Goal: Information Seeking & Learning: Learn about a topic

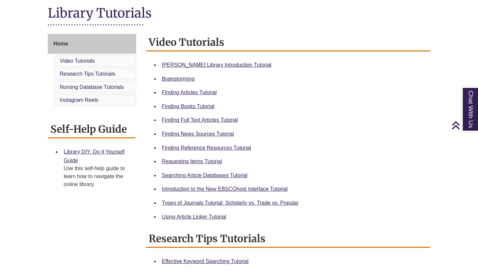
scroll to position [153, 0]
click at [188, 64] on link "[PERSON_NAME] Library Introduction Tutorial" at bounding box center [217, 65] width 110 height 6
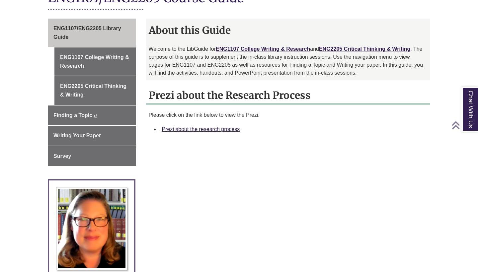
scroll to position [169, 0]
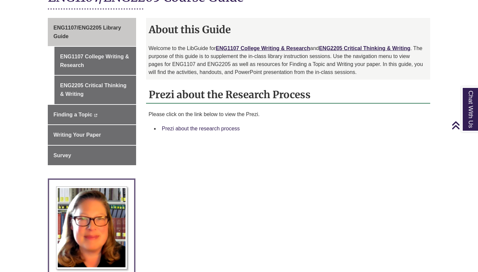
click at [228, 127] on link "Prezi about the research process" at bounding box center [201, 129] width 78 height 6
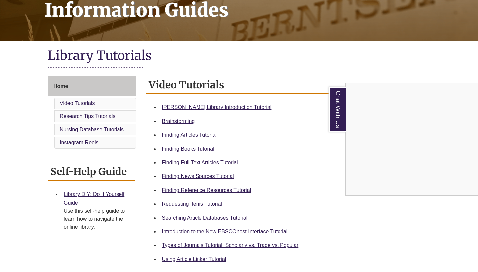
scroll to position [113, 0]
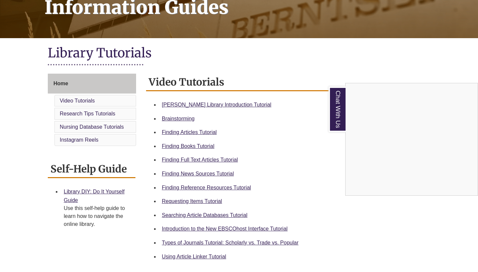
click at [218, 189] on div "Chat With Us" at bounding box center [239, 136] width 478 height 272
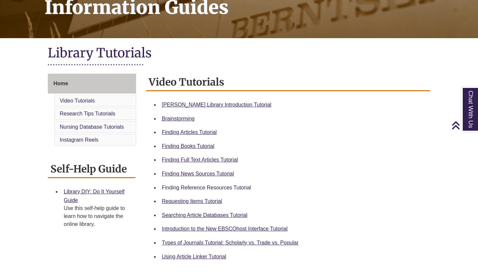
click at [219, 187] on link "Finding Reference Resources Tutorial" at bounding box center [206, 188] width 89 height 6
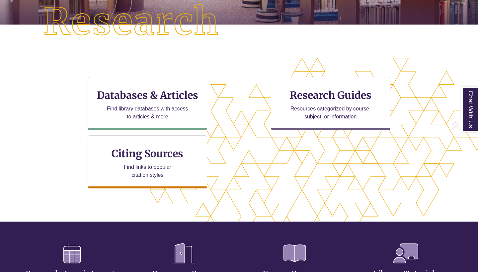
scroll to position [172, 0]
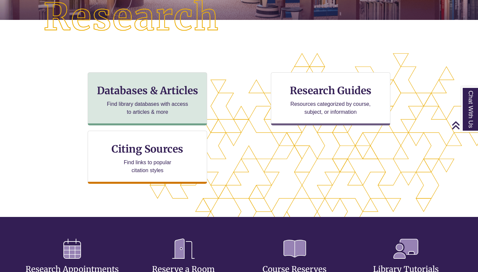
click at [166, 114] on p "Find library databases with access to articles & more" at bounding box center [147, 108] width 87 height 16
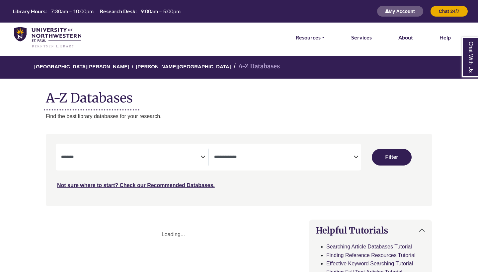
select select "Database Subject Filter"
select select "Database Types Filter"
select select "Database Subject Filter"
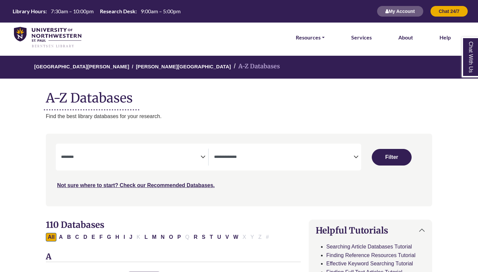
click at [242, 165] on div "**********" at bounding box center [209, 157] width 306 height 27
click at [318, 157] on textarea "Search" at bounding box center [284, 157] width 140 height 5
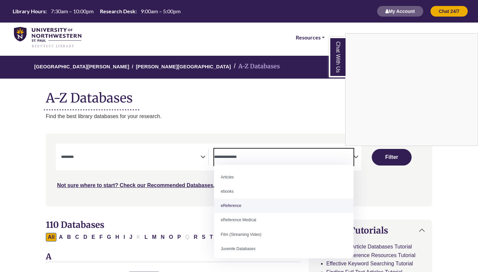
select select "*****"
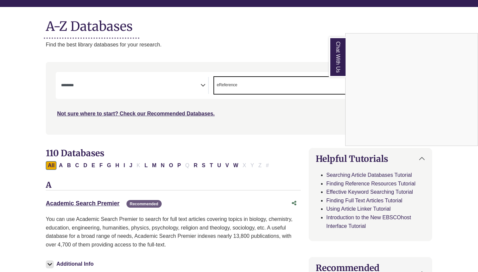
scroll to position [73, 0]
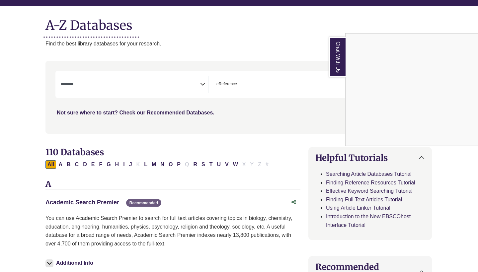
click at [133, 82] on div "Chat With Us" at bounding box center [239, 136] width 478 height 272
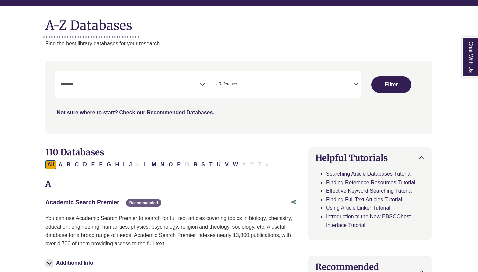
click at [146, 88] on span "Search filters" at bounding box center [131, 84] width 140 height 17
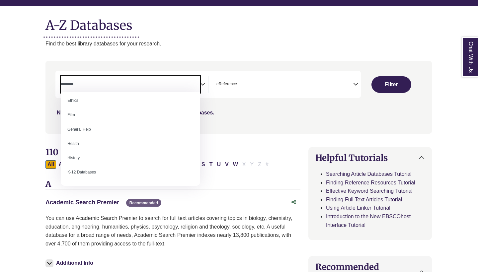
scroll to position [262, 0]
select select "*****"
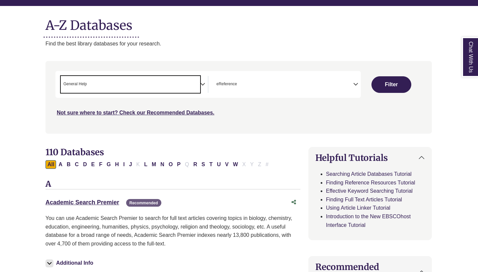
scroll to position [126, 0]
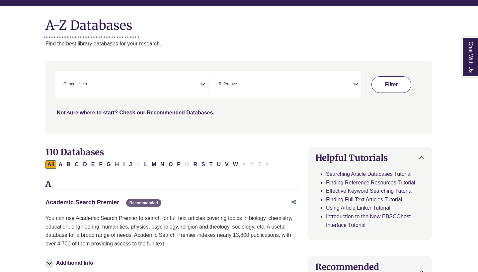
click at [398, 87] on button "Filter" at bounding box center [392, 84] width 40 height 17
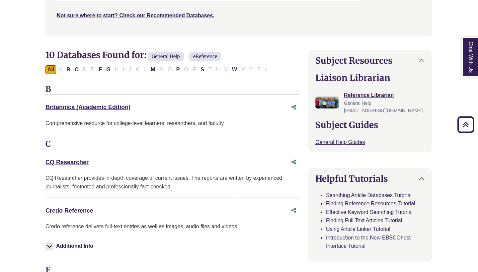
scroll to position [171, 0]
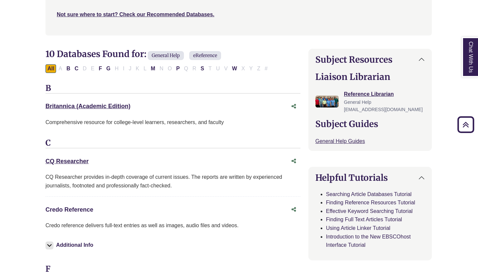
click at [89, 207] on link "Credo Reference This link opens in a new window" at bounding box center [70, 210] width 48 height 7
click at [221, 139] on h3 "C" at bounding box center [173, 144] width 255 height 10
click at [184, 121] on p "Comprehensive resource for college-level learners, researchers, and faculty" at bounding box center [173, 122] width 255 height 9
click at [187, 52] on h2 "10 Databases Found for: General Help eReference Edit Filters" at bounding box center [173, 55] width 255 height 13
click at [178, 64] on button "P" at bounding box center [178, 68] width 8 height 9
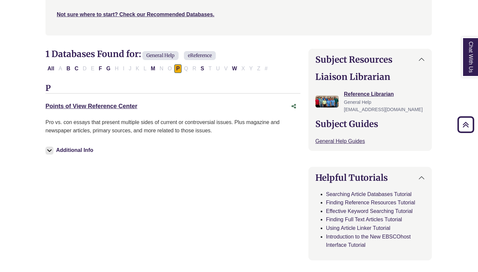
click at [116, 100] on div "Points of View Reference Center This link opens in a new window" at bounding box center [173, 106] width 255 height 13
click at [117, 103] on link "Points of View Reference Center This link opens in a new window" at bounding box center [92, 106] width 92 height 7
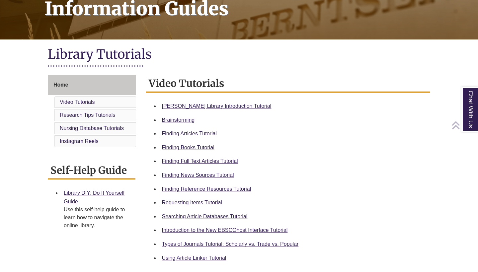
scroll to position [113, 0]
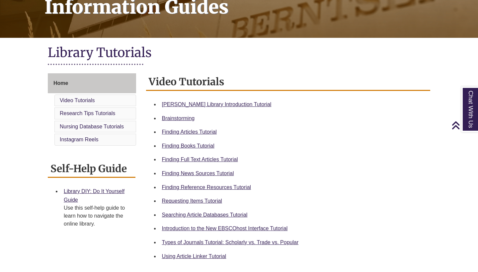
click at [206, 176] on div "Finding News Sources Tutorial" at bounding box center [293, 173] width 263 height 9
click at [207, 171] on link "Finding News Sources Tutorial" at bounding box center [198, 174] width 72 height 6
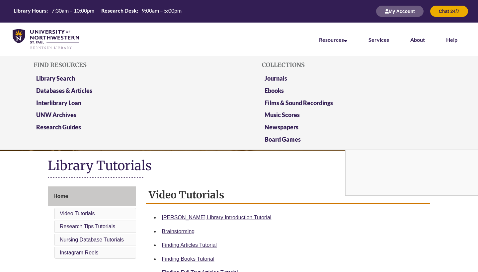
scroll to position [0, 0]
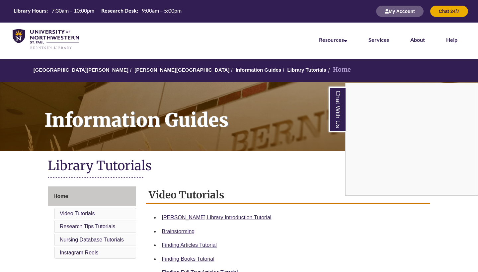
click at [61, 199] on div "Chat With Us" at bounding box center [239, 136] width 478 height 272
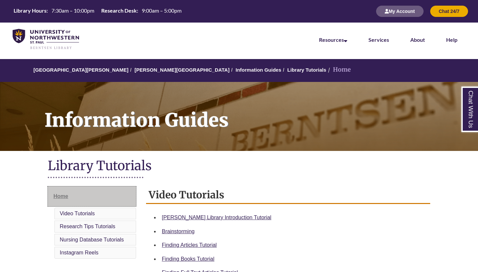
click at [61, 192] on link "Home" at bounding box center [92, 197] width 88 height 20
click at [87, 68] on link "[GEOGRAPHIC_DATA][PERSON_NAME]" at bounding box center [81, 70] width 95 height 6
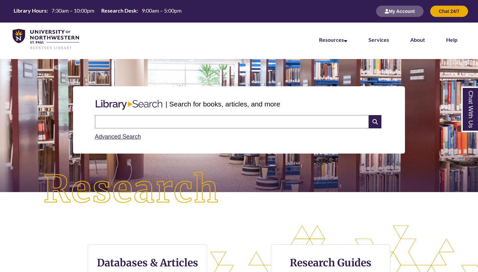
click at [144, 117] on input "text" at bounding box center [232, 121] width 274 height 13
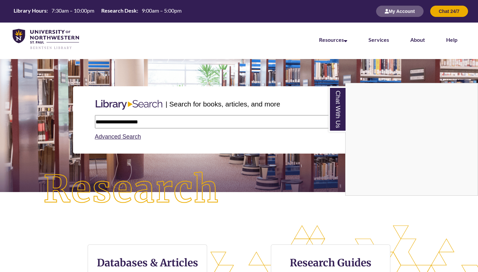
type input "**********"
